Goal: Information Seeking & Learning: Learn about a topic

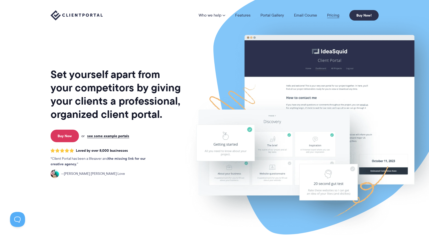
click at [333, 15] on link "Pricing" at bounding box center [333, 15] width 12 height 4
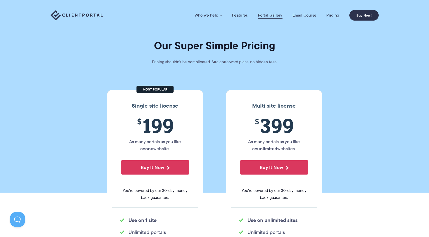
click at [270, 16] on link "Portal Gallery" at bounding box center [270, 15] width 25 height 5
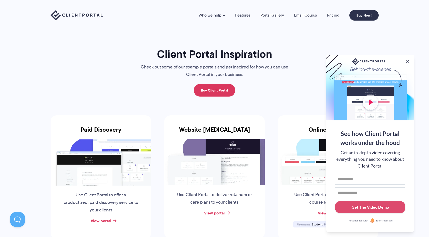
click at [95, 174] on img at bounding box center [101, 162] width 101 height 46
click at [99, 221] on link "View portal" at bounding box center [101, 221] width 21 height 6
